Goal: Information Seeking & Learning: Check status

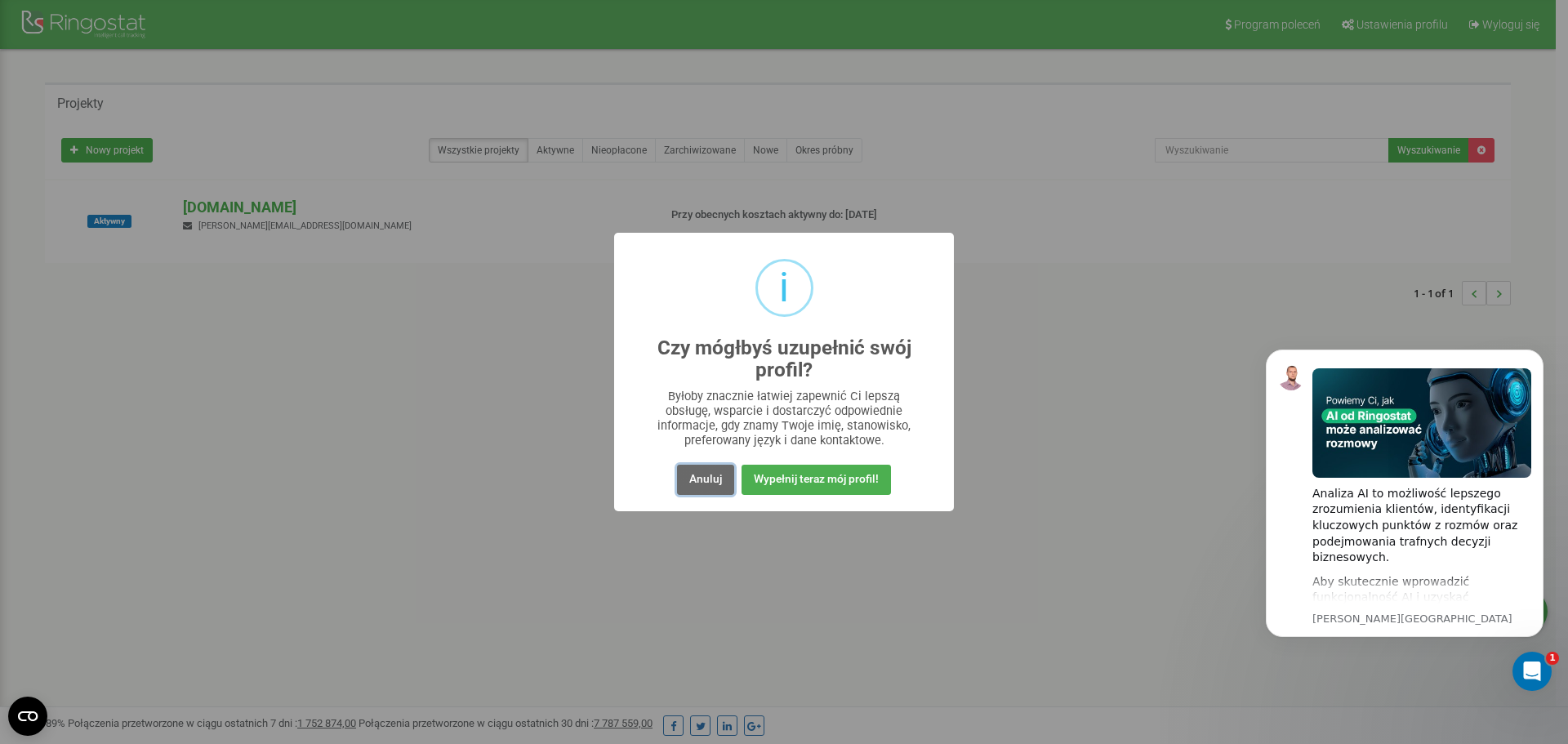
click at [717, 480] on button "Anuluj" at bounding box center [705, 480] width 57 height 30
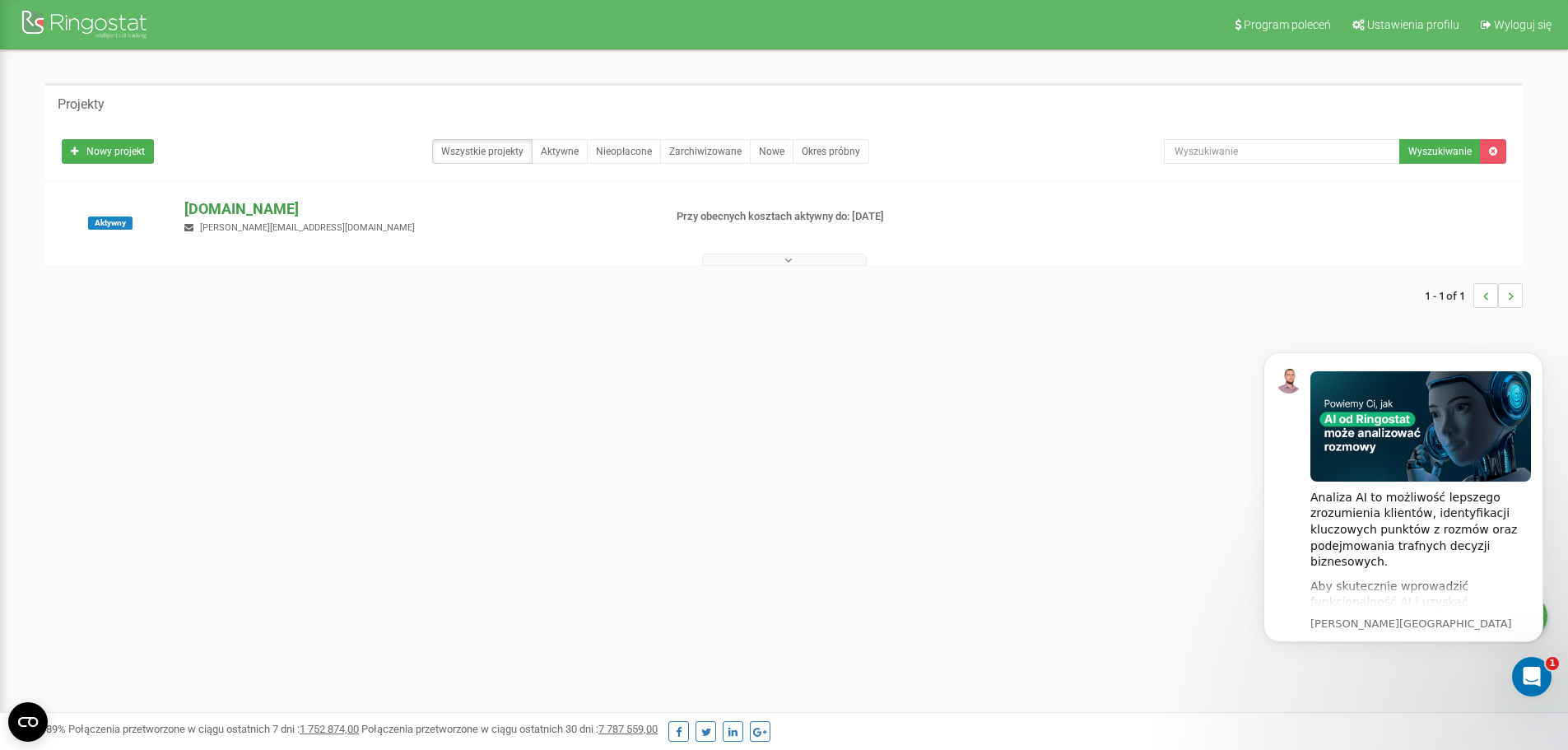
click at [217, 215] on p "[DOMAIN_NAME]" at bounding box center [418, 209] width 466 height 21
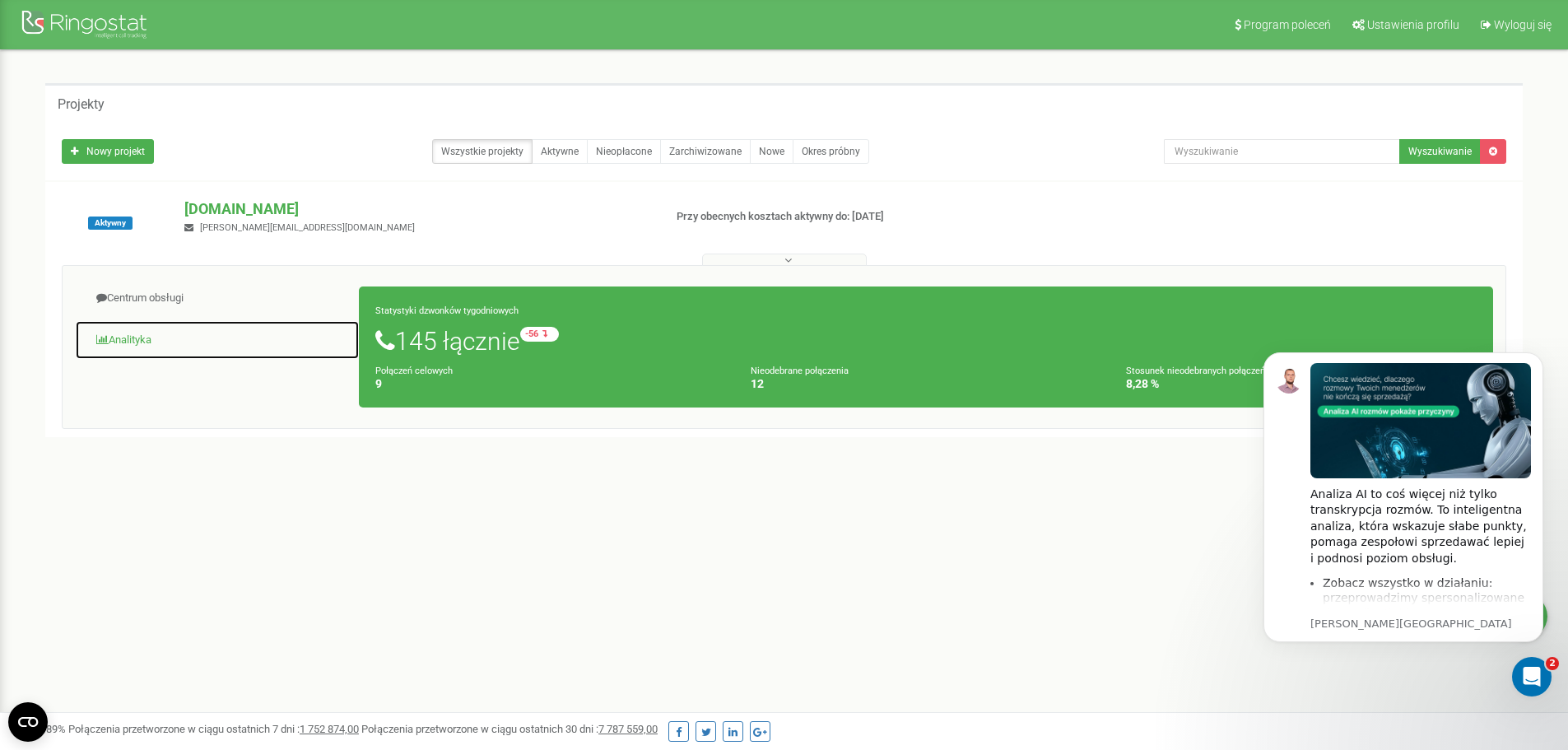
click at [141, 333] on link "Analityka" at bounding box center [217, 339] width 285 height 40
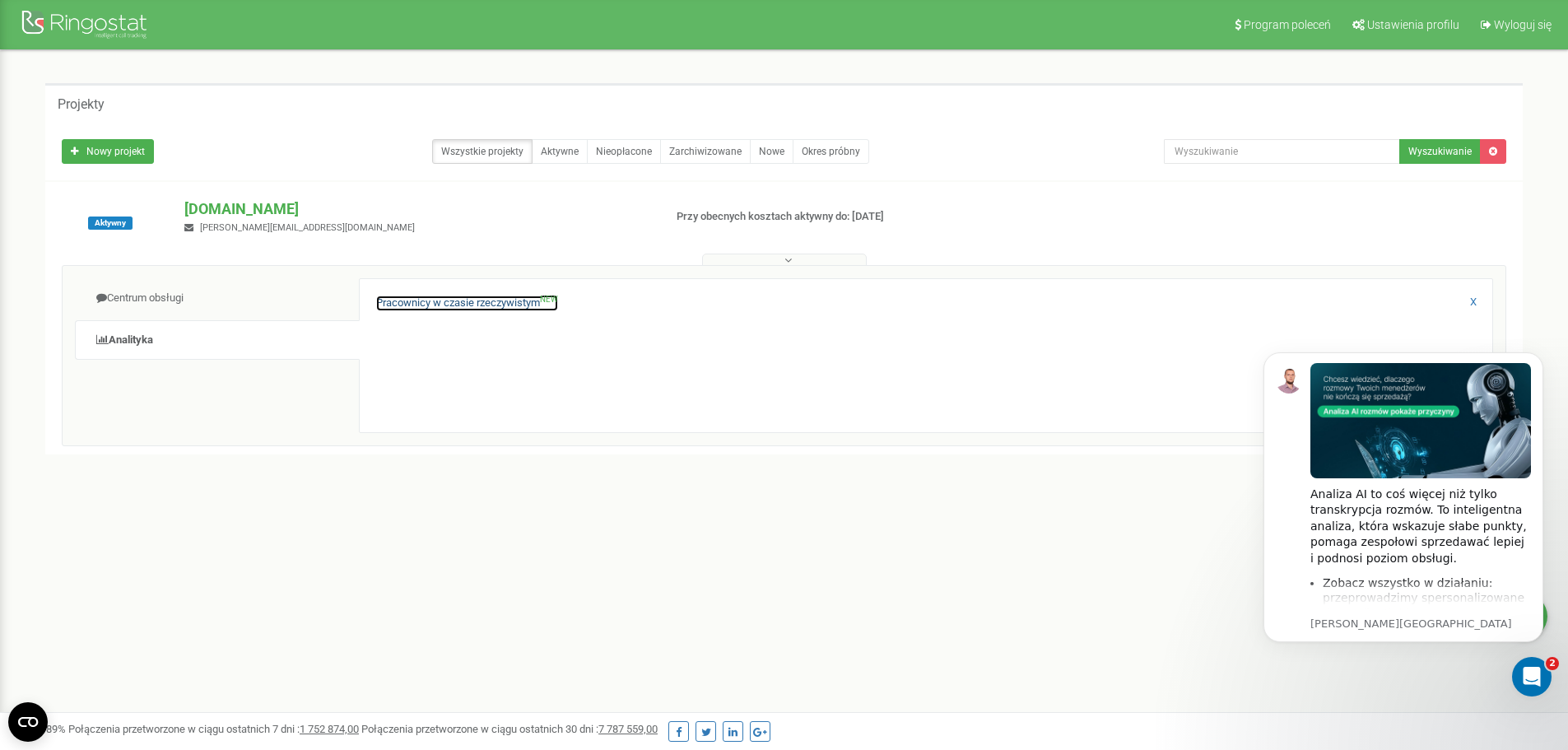
click at [412, 299] on link "Pracownicy w czasie rzeczywistym NEW" at bounding box center [466, 304] width 182 height 16
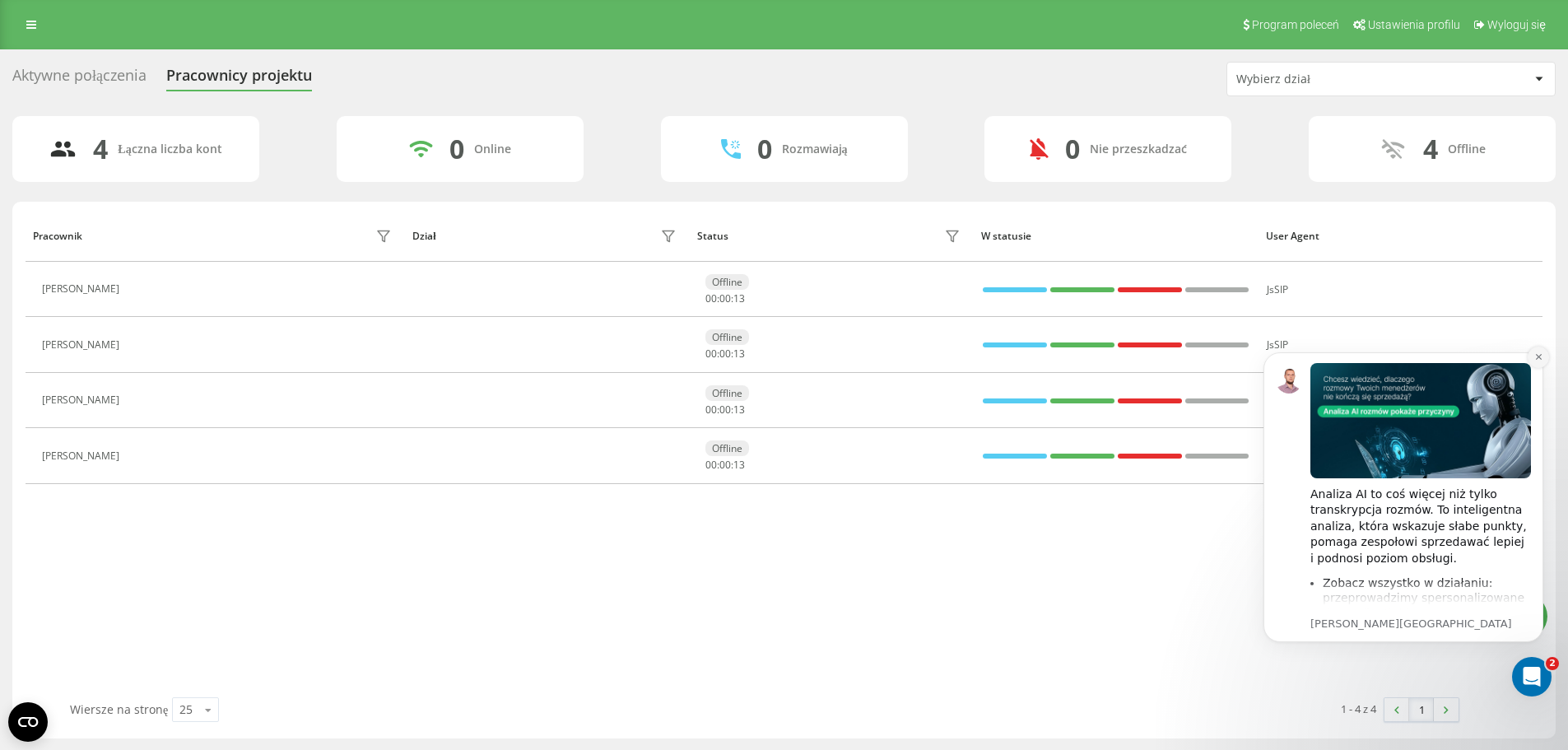
click at [1536, 361] on icon "Dismiss notification" at bounding box center [1539, 357] width 9 height 9
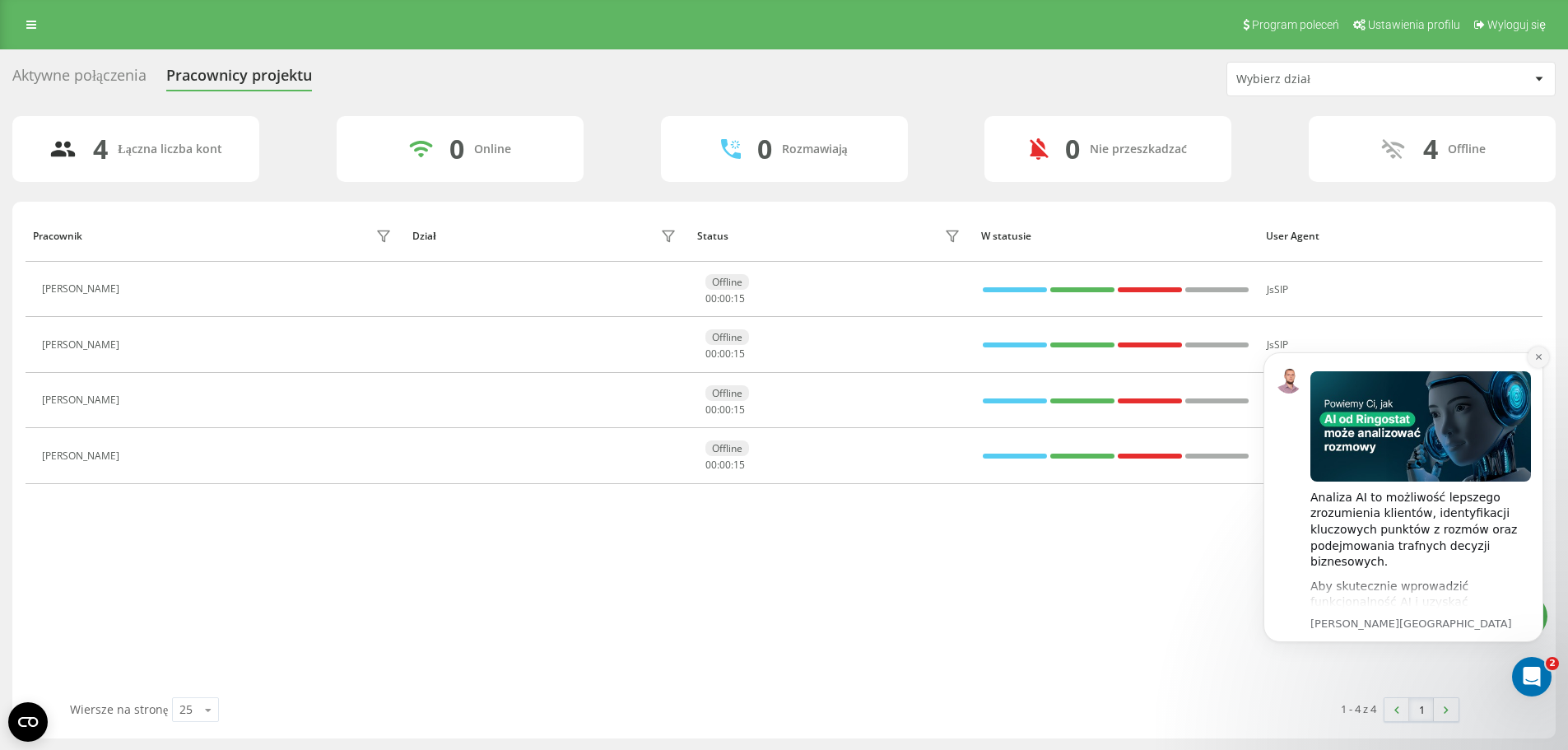
click at [1538, 363] on button "Dismiss notification" at bounding box center [1539, 357] width 21 height 21
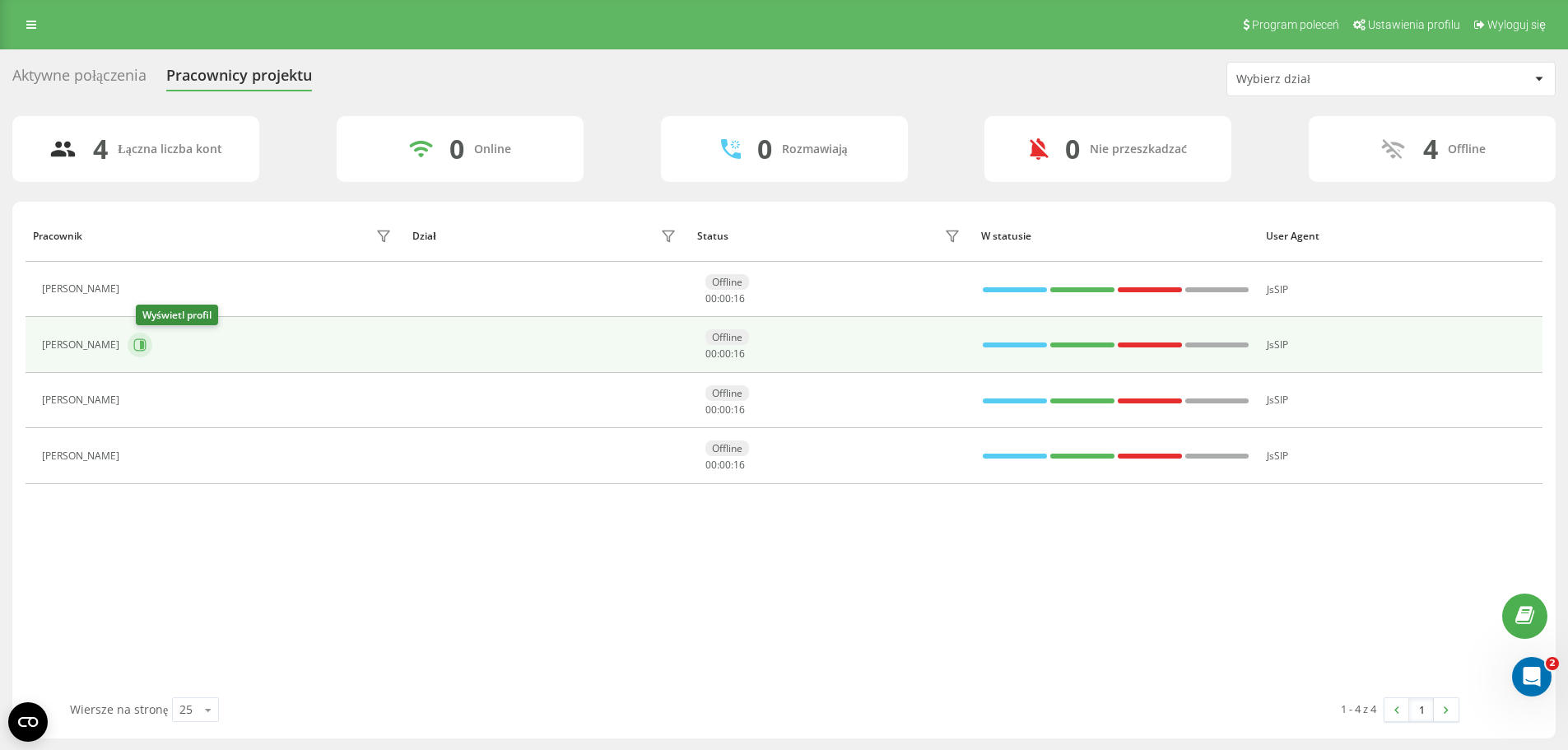
click at [147, 342] on icon at bounding box center [140, 346] width 12 height 12
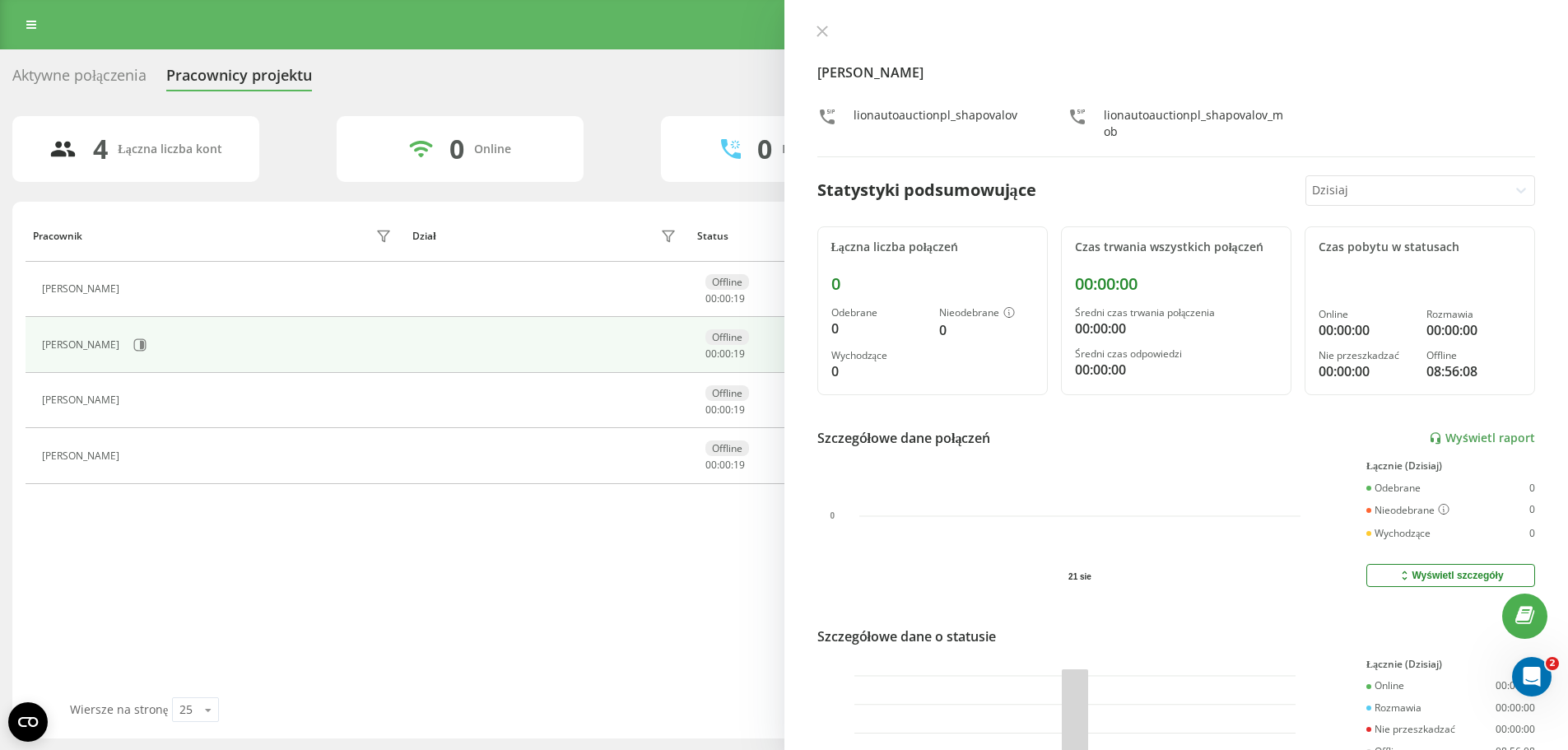
click at [1367, 190] on div at bounding box center [1406, 190] width 189 height 19
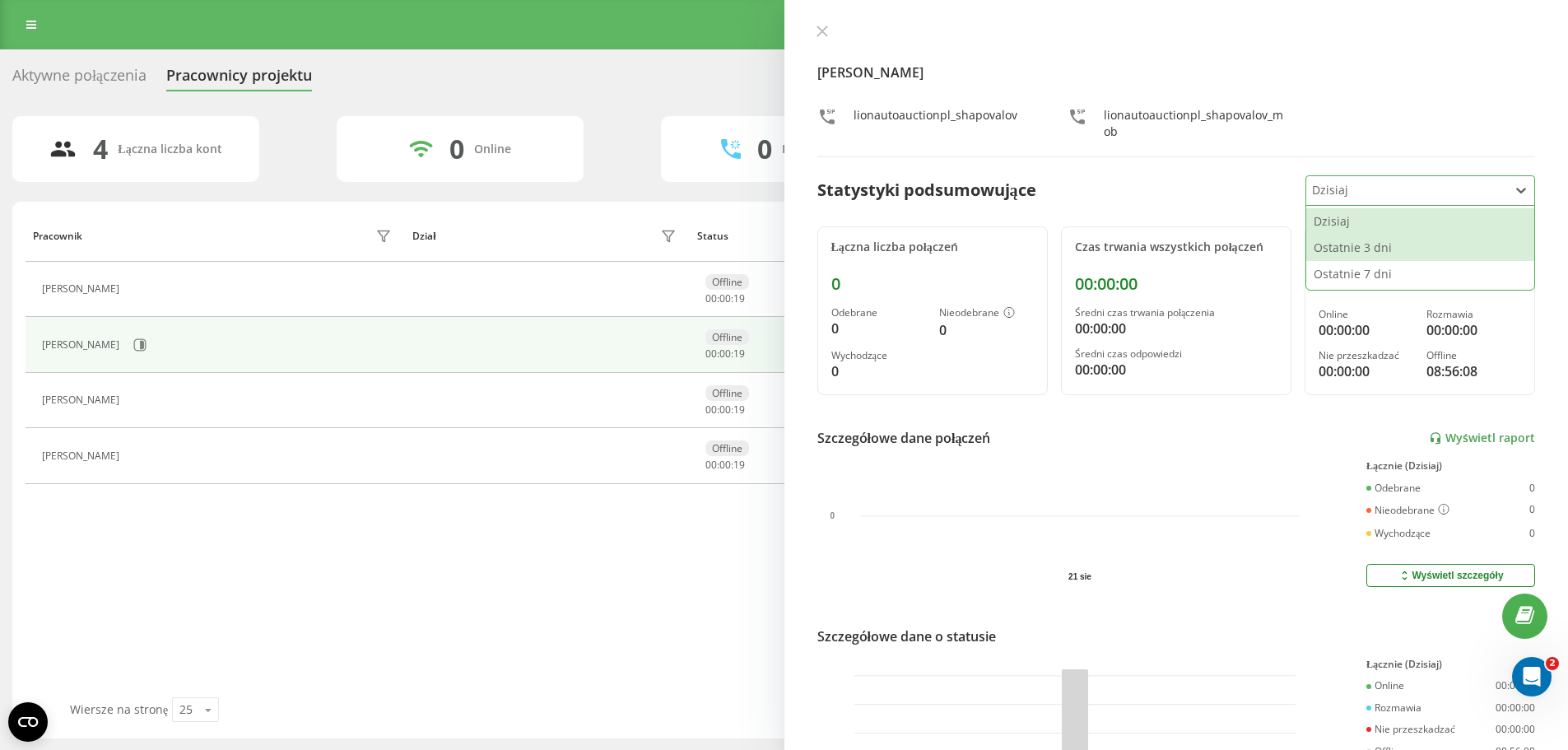
click at [1363, 251] on div "Ostatnie 3 dni" at bounding box center [1421, 248] width 228 height 27
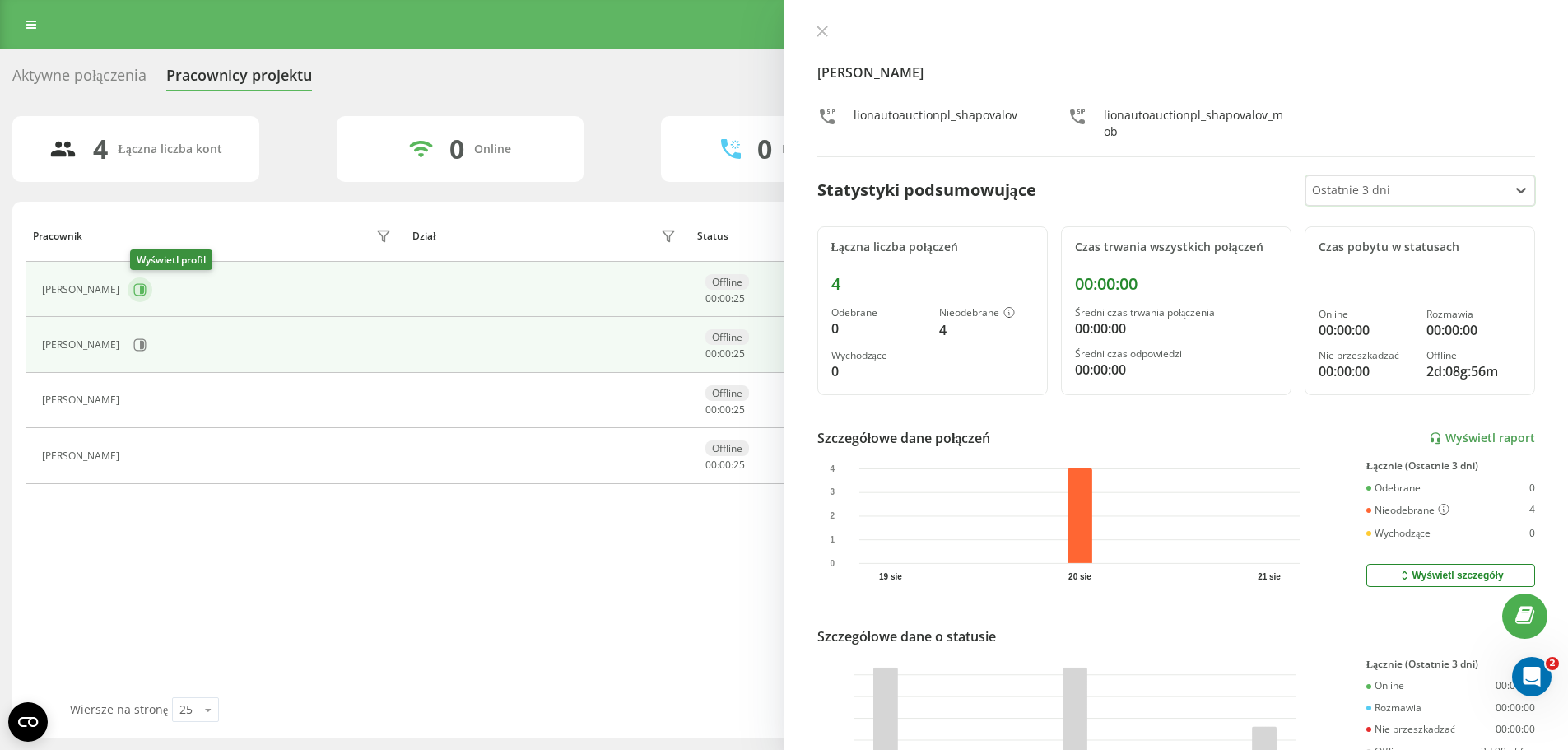
click at [142, 292] on icon at bounding box center [139, 290] width 13 height 13
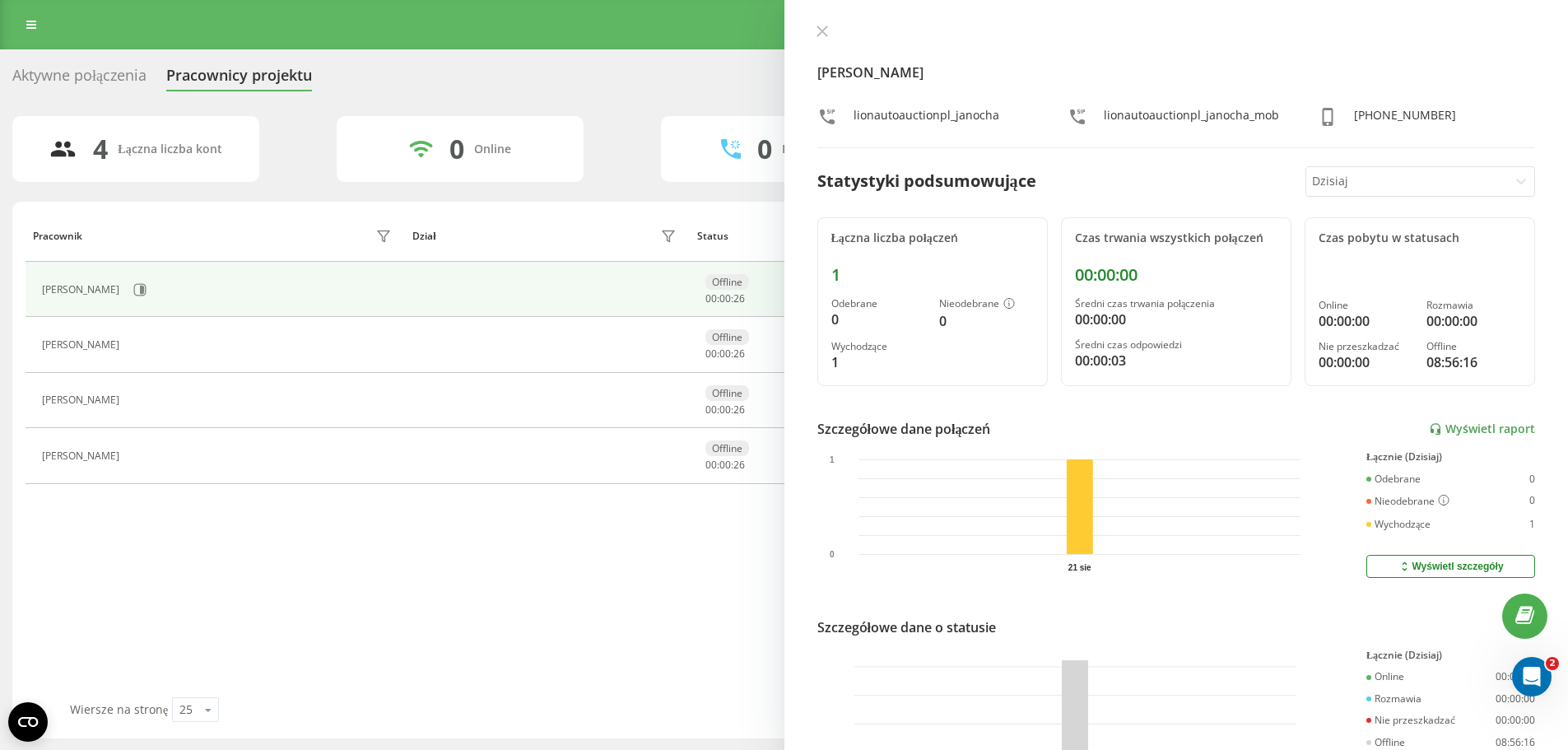
click at [1401, 183] on div at bounding box center [1406, 181] width 189 height 19
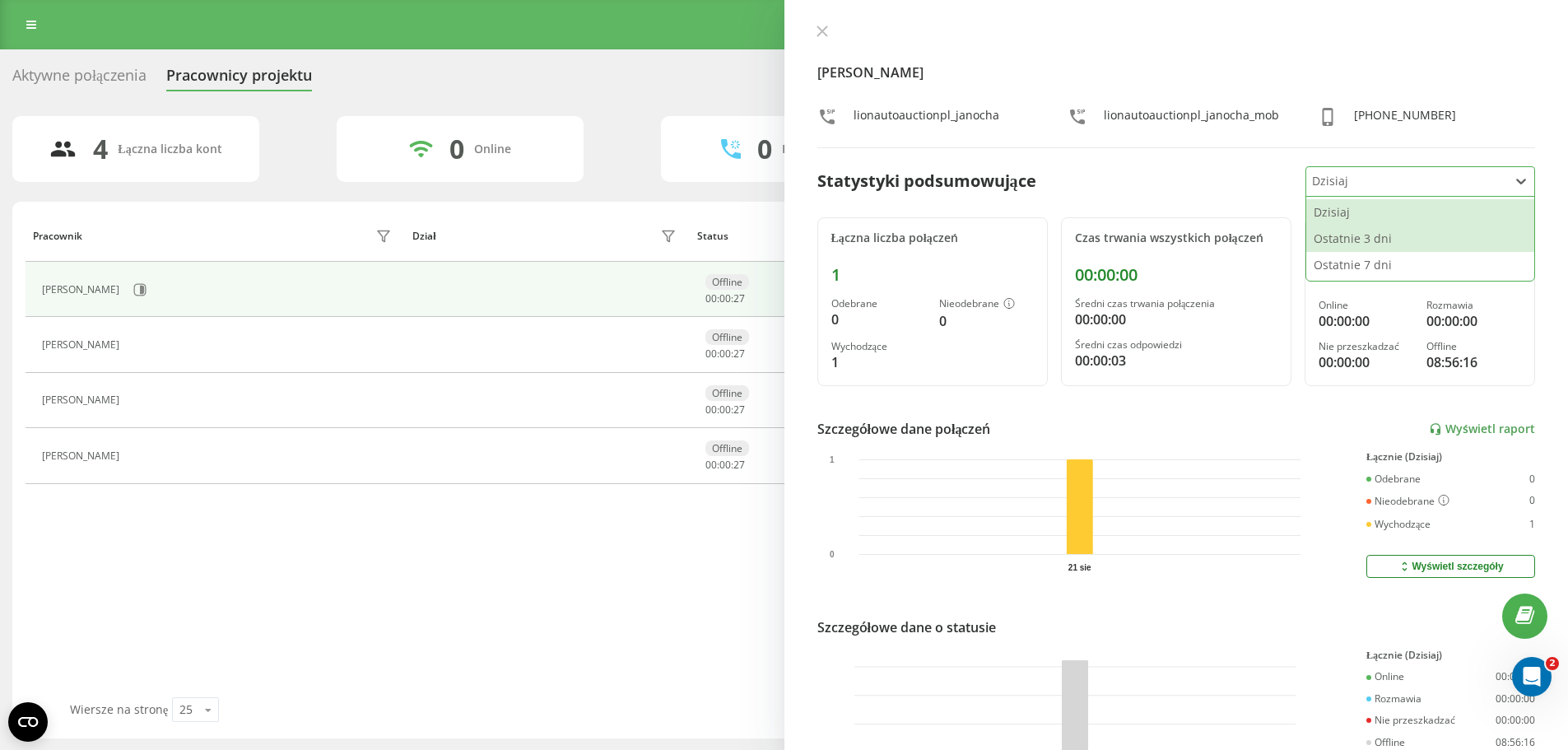
click at [1372, 231] on div "Ostatnie 3 dni" at bounding box center [1421, 239] width 228 height 27
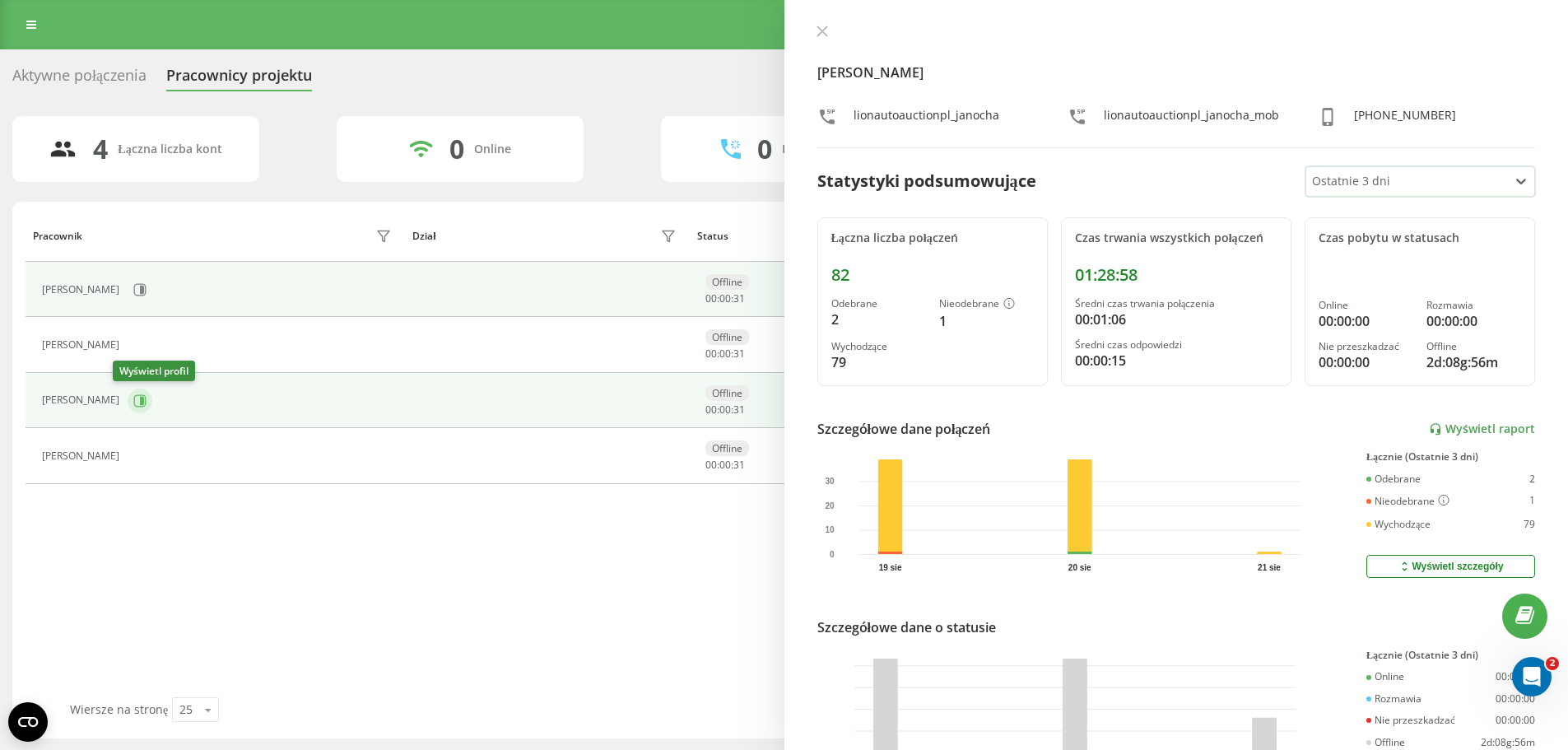
click at [133, 400] on icon at bounding box center [139, 401] width 13 height 13
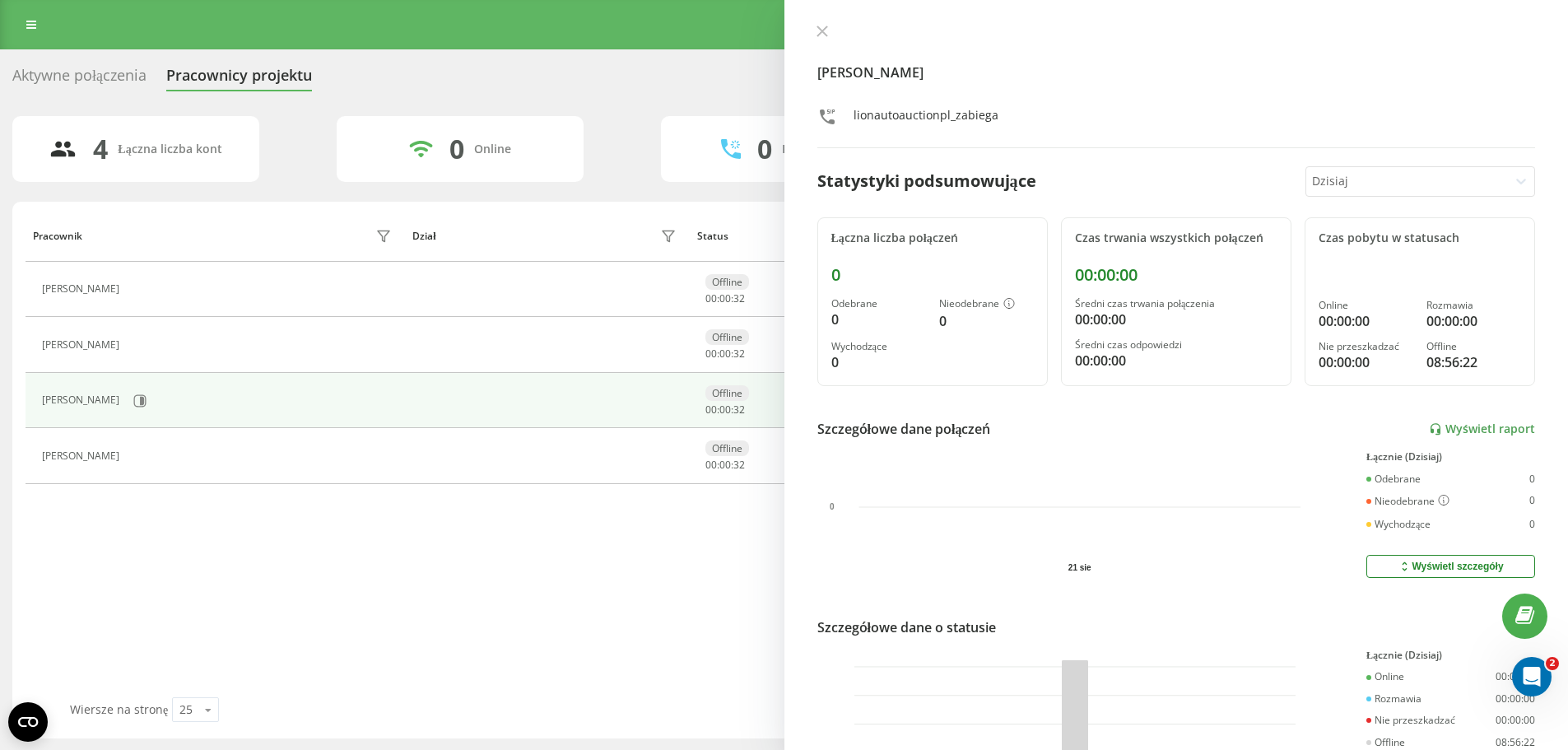
click at [1436, 175] on div at bounding box center [1406, 181] width 189 height 19
click at [1370, 238] on div "Ostatnie 3 dni" at bounding box center [1421, 239] width 228 height 27
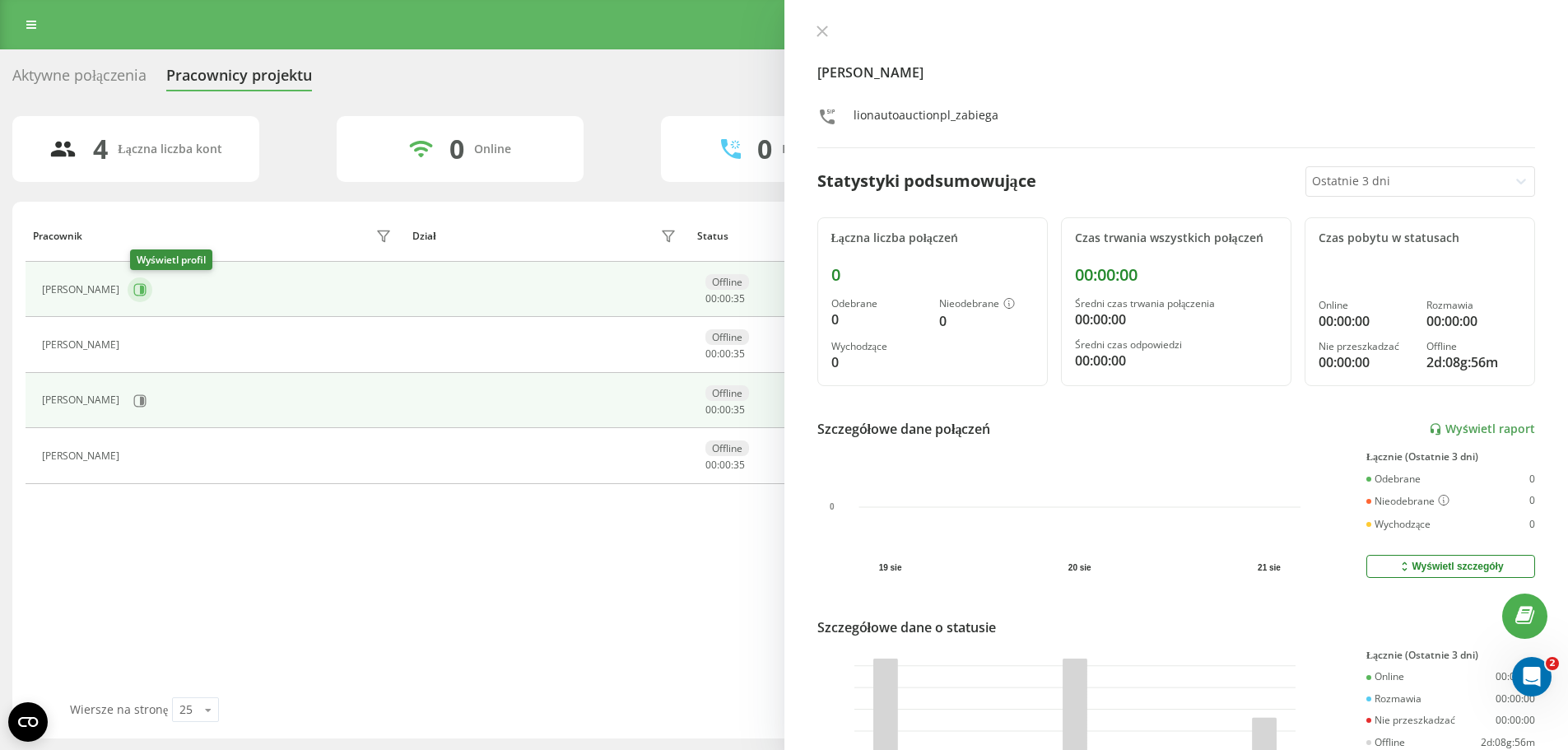
click at [152, 282] on button at bounding box center [140, 290] width 25 height 25
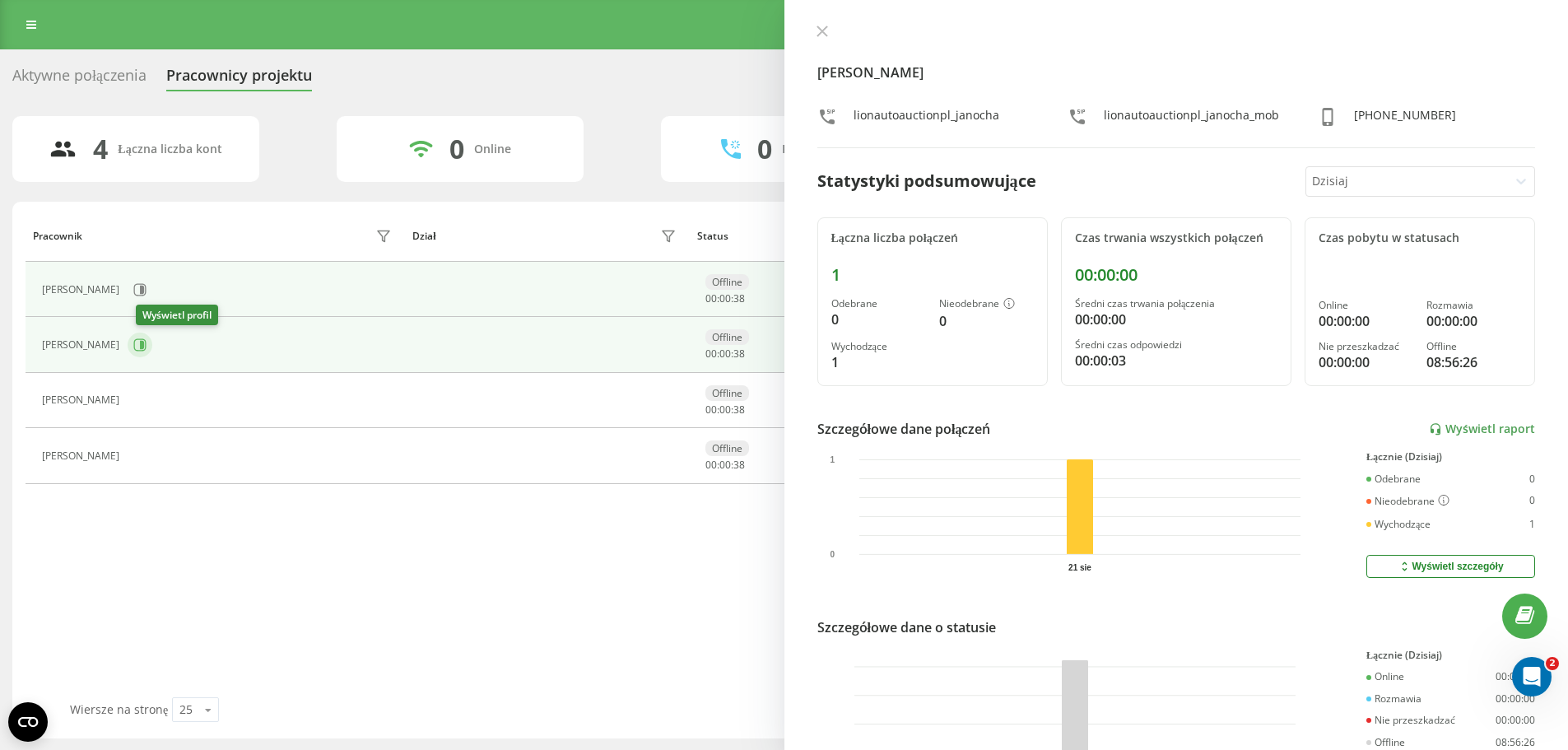
click at [136, 343] on button at bounding box center [140, 345] width 25 height 25
